Goal: Transaction & Acquisition: Purchase product/service

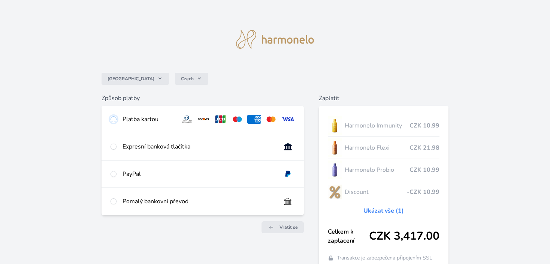
click at [112, 119] on input "radio" at bounding box center [113, 119] width 6 height 6
radio input "true"
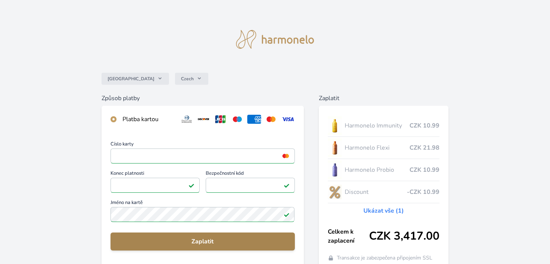
click at [179, 248] on button "Zaplatit" at bounding box center [202, 241] width 184 height 18
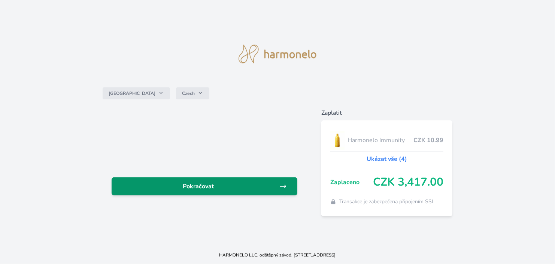
click at [199, 187] on span "Pokračovat" at bounding box center [199, 186] width 162 height 9
